Goal: Task Accomplishment & Management: Manage account settings

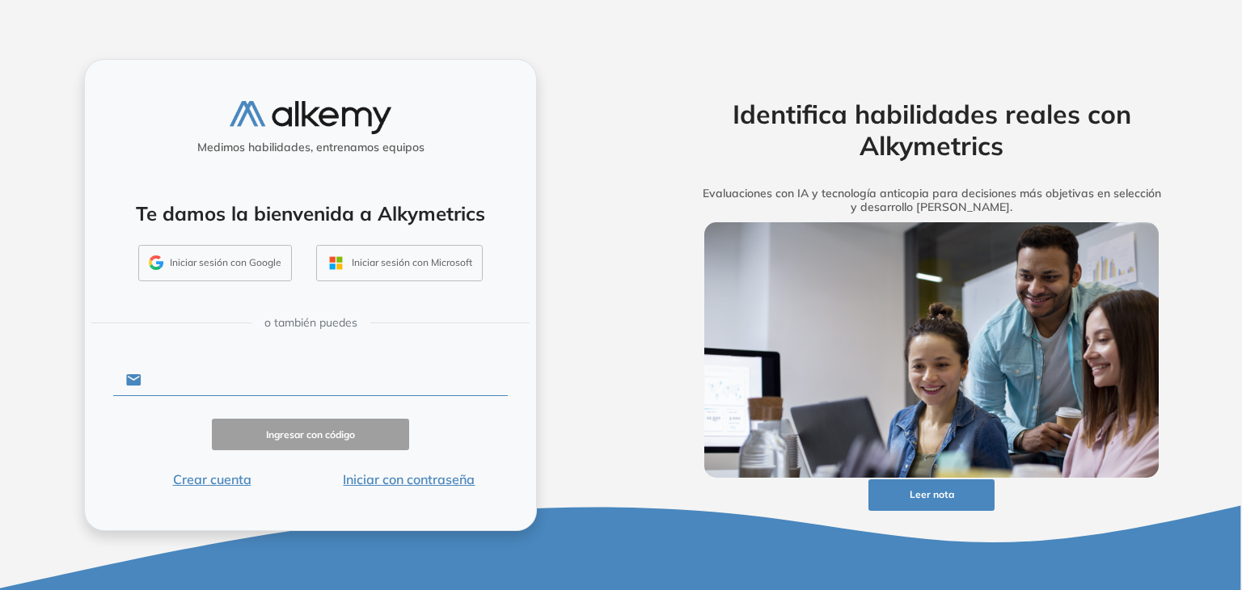
drag, startPoint x: 285, startPoint y: 372, endPoint x: 272, endPoint y: 379, distance: 15.6
click at [285, 372] on input "text" at bounding box center [324, 380] width 366 height 31
type input "**********"
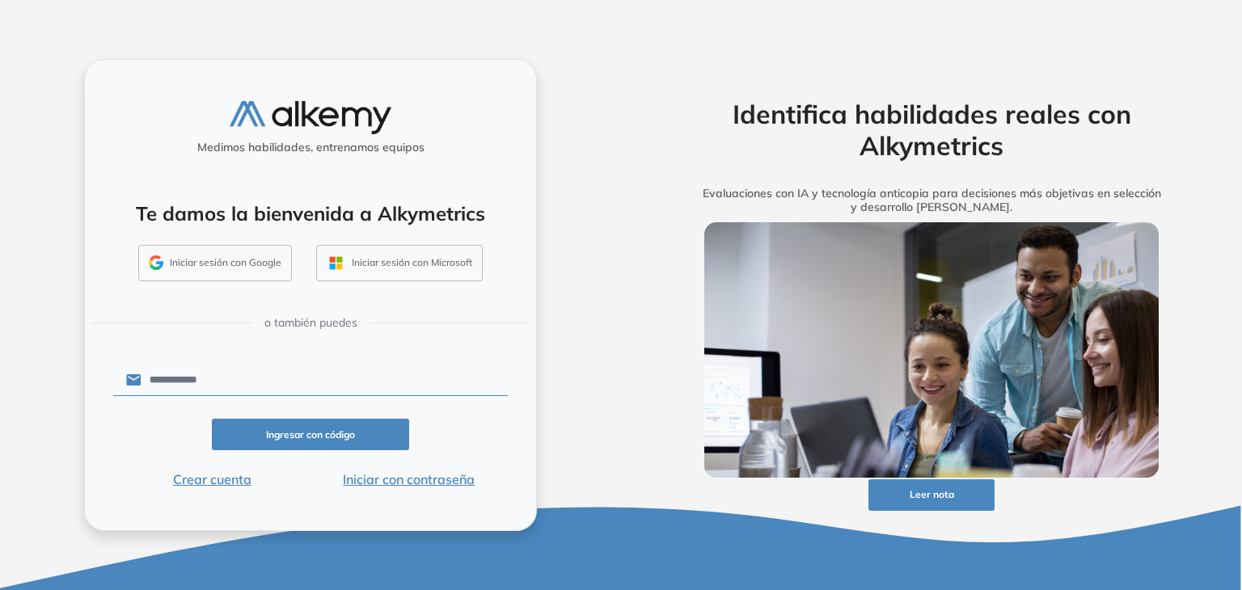
click at [388, 483] on button "Iniciar con contraseña" at bounding box center [408, 479] width 197 height 19
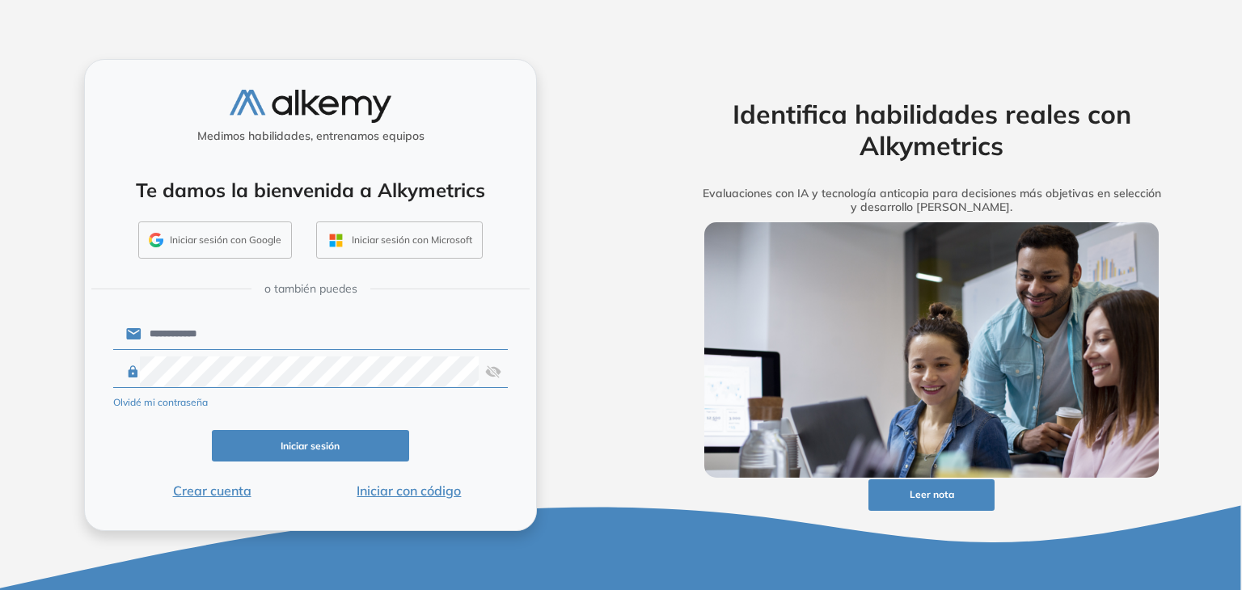
click at [492, 376] on img at bounding box center [493, 372] width 16 height 31
click at [334, 450] on button "Iniciar sesión" at bounding box center [310, 446] width 197 height 32
